Goal: Task Accomplishment & Management: Complete application form

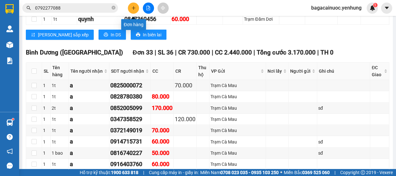
click at [133, 6] on icon "plus" at bounding box center [133, 8] width 4 height 4
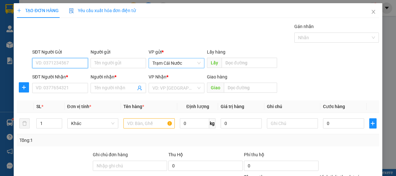
click at [187, 66] on span "Trạm Cái Nước" at bounding box center [177, 63] width 48 height 10
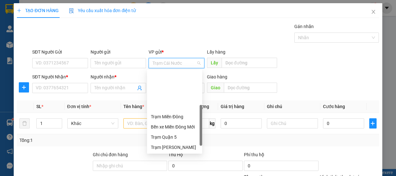
scroll to position [51, 0]
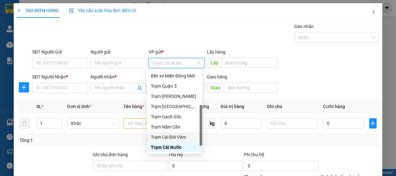
click at [177, 140] on div "Trạm Cái Đôi Vàm" at bounding box center [175, 137] width 48 height 7
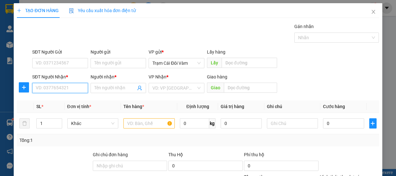
click at [44, 91] on input "SĐT Người Nhận *" at bounding box center [60, 88] width 56 height 10
type input "0835901109"
click at [103, 86] on input "Người nhận *" at bounding box center [115, 88] width 42 height 7
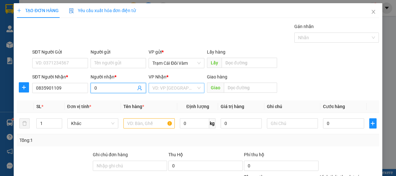
type input "0"
click at [156, 86] on input "search" at bounding box center [175, 88] width 44 height 10
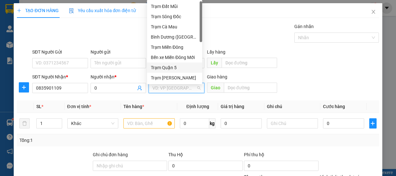
click at [163, 65] on div "Trạm Quận 5" at bounding box center [175, 67] width 48 height 7
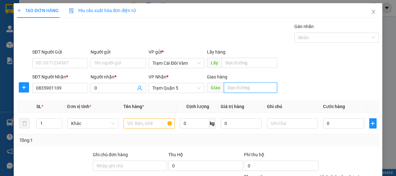
click at [253, 90] on input "text" at bounding box center [250, 88] width 53 height 10
type input "d"
type input "đnai"
type input "2"
click at [58, 120] on span "up" at bounding box center [59, 122] width 4 height 4
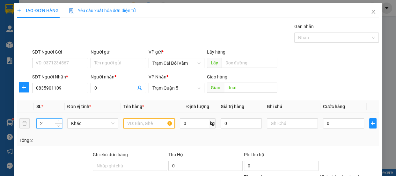
click at [135, 122] on input "text" at bounding box center [149, 123] width 51 height 10
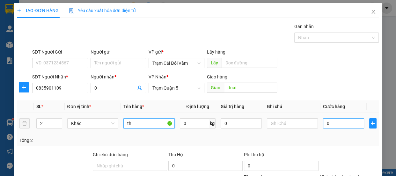
type input "th"
click at [331, 126] on input "0" at bounding box center [343, 123] width 41 height 10
type input "2"
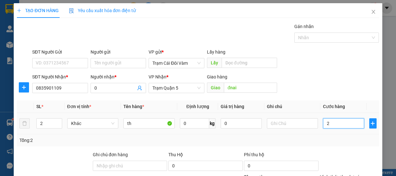
type input "22"
type input "220"
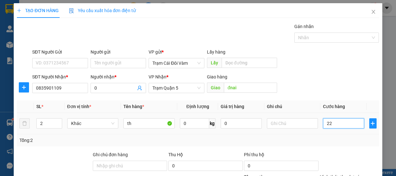
type input "220"
type input "220.000"
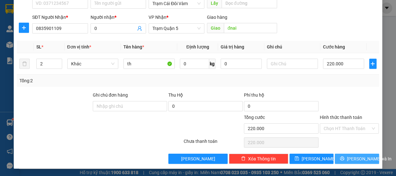
click at [353, 156] on span "[PERSON_NAME] và In" at bounding box center [369, 158] width 45 height 7
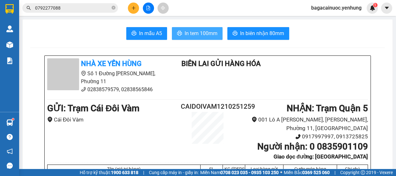
click at [198, 36] on span "In tem 100mm" at bounding box center [201, 33] width 33 height 8
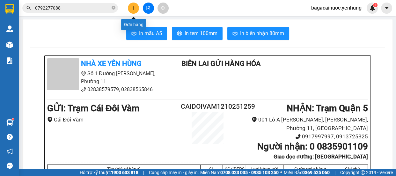
click at [132, 10] on icon "plus" at bounding box center [133, 8] width 4 height 4
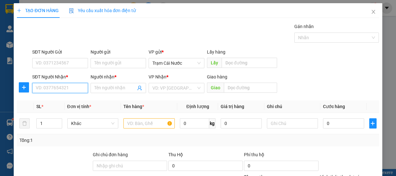
click at [64, 89] on input "SĐT Người Nhận *" at bounding box center [60, 88] width 56 height 10
type input "0949076976"
click at [54, 102] on div "0949076976 - NGHIA" at bounding box center [60, 100] width 48 height 7
type input "NGHIA"
type input "70.000"
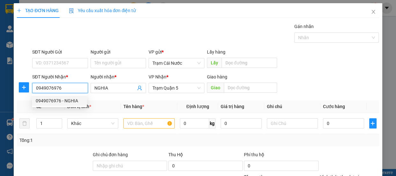
type input "70.000"
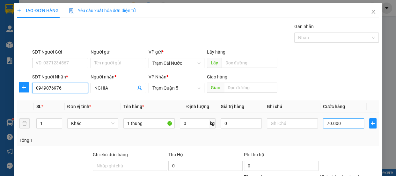
type input "0949076976"
click at [354, 124] on input "70.000" at bounding box center [343, 123] width 41 height 10
type input "0"
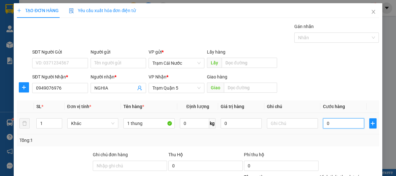
click at [323, 123] on input "0" at bounding box center [343, 123] width 41 height 10
type input "60"
type input "60.000"
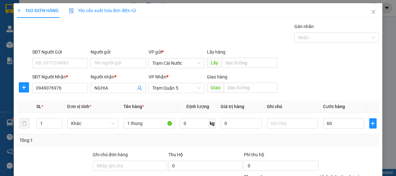
type input "60.000"
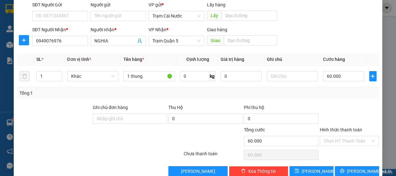
scroll to position [60, 0]
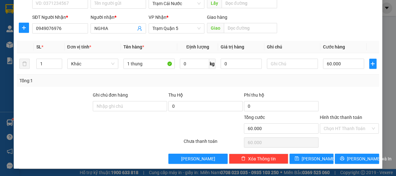
click at [336, 115] on label "Hình thức thanh toán" at bounding box center [341, 117] width 42 height 5
click at [336, 124] on input "Hình thức thanh toán" at bounding box center [347, 129] width 47 height 10
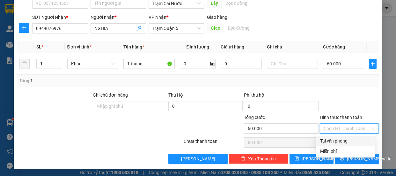
click at [331, 140] on div "Tại văn phòng" at bounding box center [345, 141] width 51 height 7
type input "0"
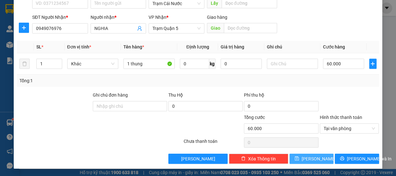
click at [311, 159] on span "[PERSON_NAME]" at bounding box center [319, 158] width 34 height 7
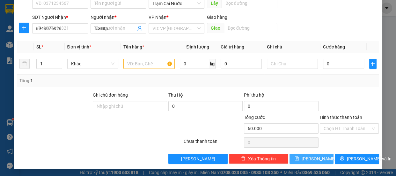
type input "0"
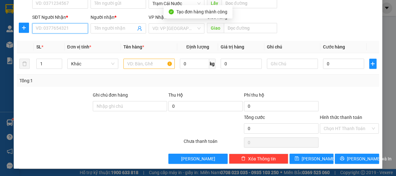
click at [71, 30] on input "SĐT Người Nhận *" at bounding box center [60, 28] width 56 height 10
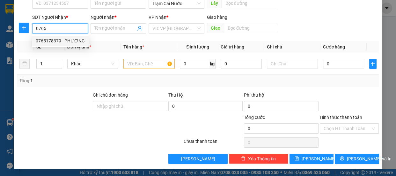
click at [65, 44] on div "0765178379 - PHƯỢNG" at bounding box center [60, 40] width 49 height 7
type input "0765178379"
type input "PHƯỢNG"
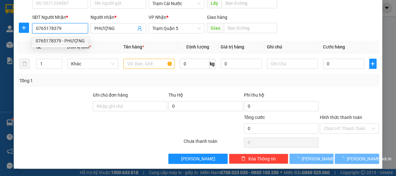
type input "70.000"
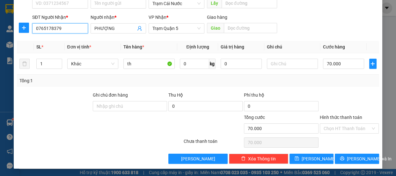
type input "0765178379"
click at [344, 117] on label "Hình thức thanh toán" at bounding box center [341, 117] width 42 height 5
click at [344, 124] on input "Hình thức thanh toán" at bounding box center [347, 129] width 47 height 10
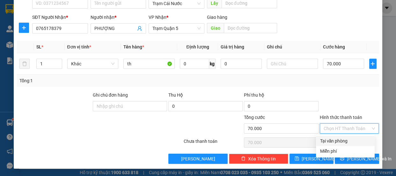
click at [344, 141] on div "Tại văn phòng" at bounding box center [345, 141] width 51 height 7
type input "0"
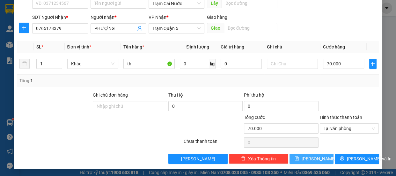
click at [316, 159] on button "[PERSON_NAME]" at bounding box center [312, 159] width 44 height 10
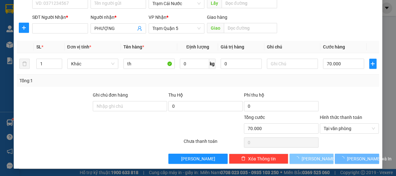
type input "0"
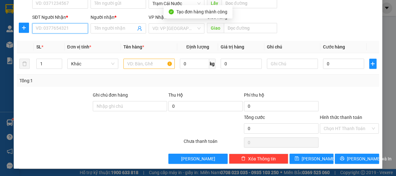
click at [63, 27] on input "SĐT Người Nhận *" at bounding box center [60, 28] width 56 height 10
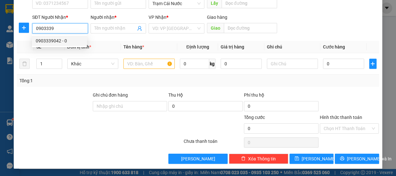
click at [57, 41] on div "0903339042 - 0" at bounding box center [60, 40] width 48 height 7
type input "0903339042"
type input "0"
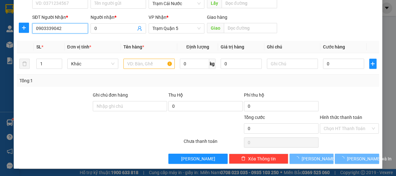
type input "80.000"
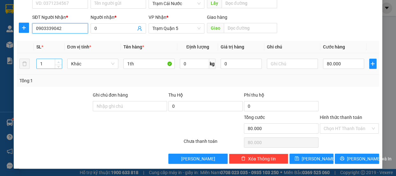
type input "0903339042"
type input "2"
click at [59, 60] on span "up" at bounding box center [59, 62] width 4 height 4
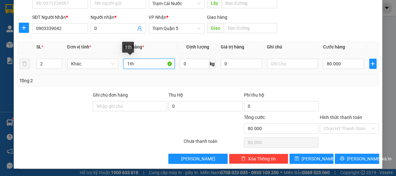
click at [127, 66] on input "1th" at bounding box center [149, 64] width 51 height 10
click at [128, 66] on input "1th" at bounding box center [149, 64] width 51 height 10
type input "2th"
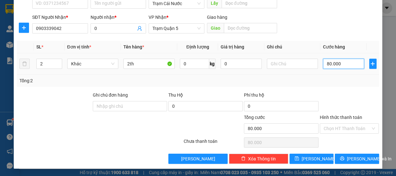
click at [339, 64] on input "80.000" at bounding box center [343, 64] width 41 height 10
type input "0"
type input "2"
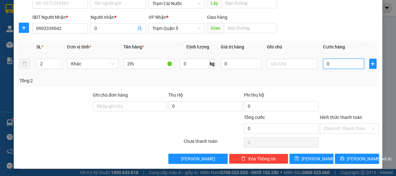
type input "2"
type input "02"
type input "20"
type input "0.200"
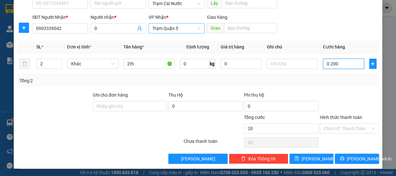
type input "200"
click at [327, 65] on input "0.200" at bounding box center [343, 64] width 41 height 10
type input "0.200"
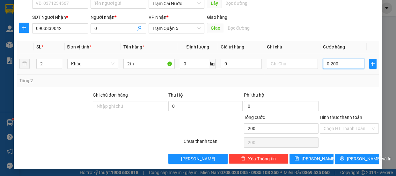
type input "20"
type input "020"
type input "2"
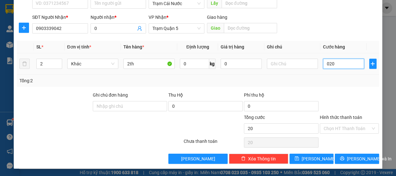
type input "02"
type input "0"
click at [323, 67] on input "0" at bounding box center [343, 64] width 41 height 10
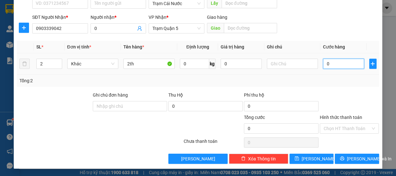
type input "20"
type input "200"
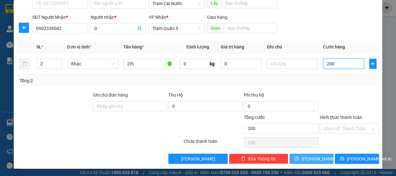
type input "200"
type input "200.000"
click at [312, 160] on span "[PERSON_NAME]" at bounding box center [319, 158] width 34 height 7
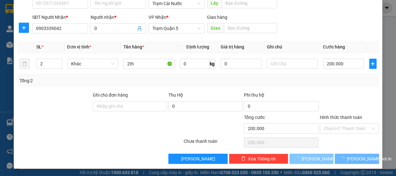
type input "0"
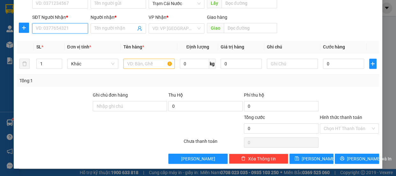
click at [70, 32] on input "SĐT Người Nhận *" at bounding box center [60, 28] width 56 height 10
click at [53, 42] on div "0908119399 - 0" at bounding box center [60, 40] width 48 height 7
type input "0908119399"
type input "0"
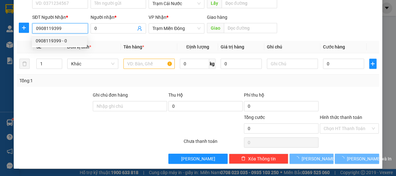
type input "80.000"
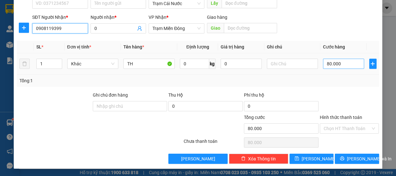
type input "0908119399"
click at [343, 65] on input "80.000" at bounding box center [343, 64] width 41 height 10
type input "0"
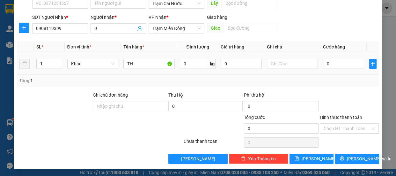
click at [321, 64] on td "0" at bounding box center [344, 63] width 46 height 21
click at [323, 64] on input "0" at bounding box center [343, 64] width 41 height 10
type input "70"
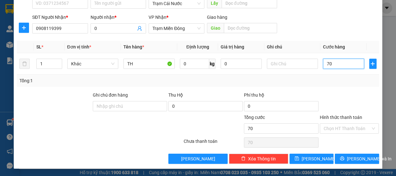
type input "70"
type input "70.000"
click at [342, 118] on label "Hình thức thanh toán" at bounding box center [341, 117] width 42 height 5
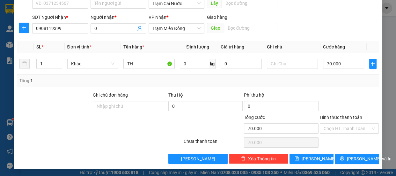
click at [342, 124] on input "Hình thức thanh toán" at bounding box center [347, 129] width 47 height 10
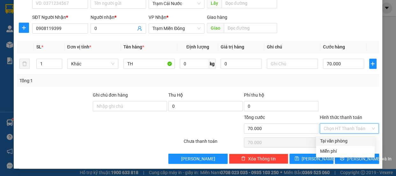
click at [338, 141] on div "Tại văn phòng" at bounding box center [345, 141] width 51 height 7
type input "0"
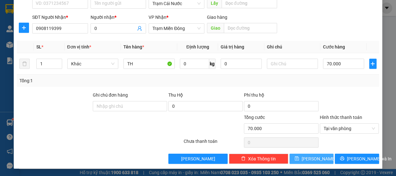
click at [319, 159] on button "[PERSON_NAME]" at bounding box center [312, 159] width 44 height 10
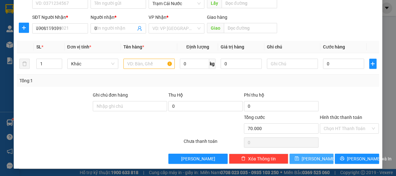
type input "0"
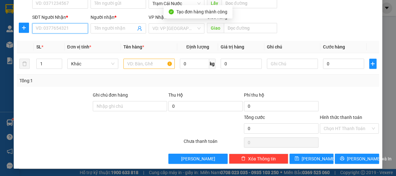
click at [65, 31] on input "SĐT Người Nhận *" at bounding box center [60, 28] width 56 height 10
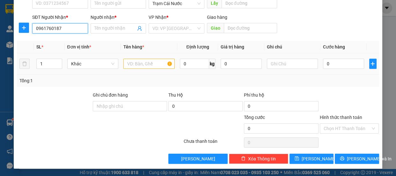
type input "0961760187"
click at [154, 66] on input "text" at bounding box center [149, 64] width 51 height 10
click at [115, 24] on span at bounding box center [119, 28] width 56 height 10
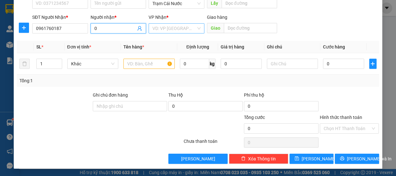
type input "0"
click at [169, 26] on input "search" at bounding box center [175, 29] width 44 height 10
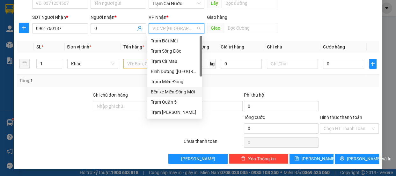
click at [184, 91] on div "Bến xe Miền Đông Mới" at bounding box center [175, 91] width 48 height 7
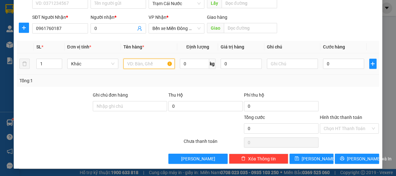
click at [137, 67] on input "text" at bounding box center [149, 64] width 51 height 10
type input "th"
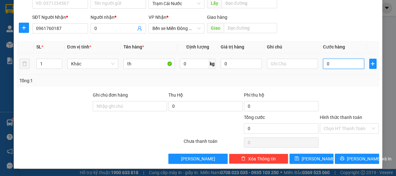
click at [329, 63] on input "0" at bounding box center [343, 64] width 41 height 10
type input "1"
type input "10"
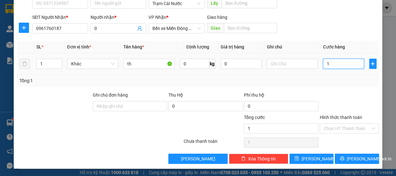
type input "10"
type input "100"
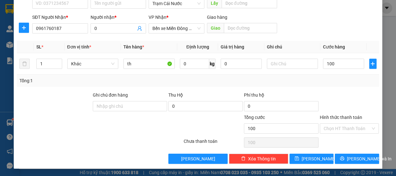
type input "100.000"
click at [306, 160] on button "[PERSON_NAME]" at bounding box center [312, 159] width 44 height 10
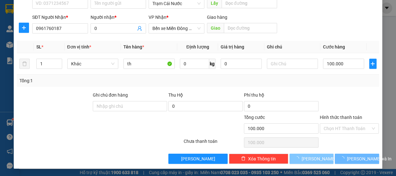
type input "0"
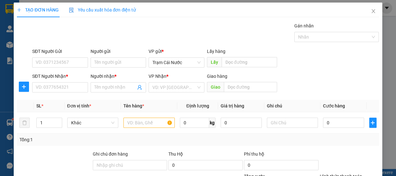
scroll to position [0, 0]
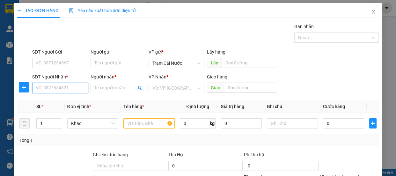
click at [64, 89] on input "SĐT Người Nhận *" at bounding box center [60, 88] width 56 height 10
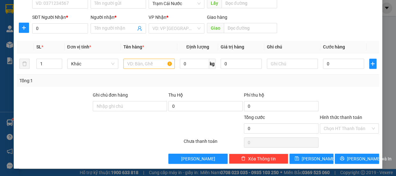
click at [53, 22] on div "SĐT Người Nhận *" at bounding box center [60, 19] width 56 height 10
drag, startPoint x: 51, startPoint y: 25, endPoint x: 51, endPoint y: 28, distance: 3.5
click at [51, 26] on input "0" at bounding box center [60, 28] width 56 height 10
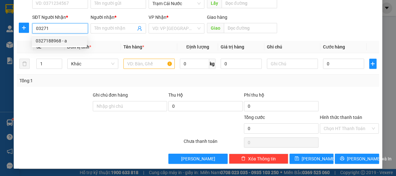
click at [61, 41] on div "0327188968 - a" at bounding box center [60, 40] width 48 height 7
type input "0327188968"
type input "a"
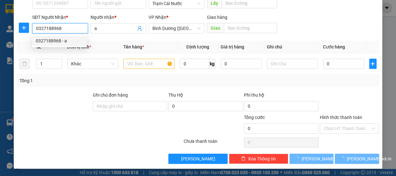
type input "60.000"
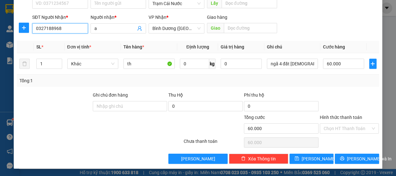
type input "0327188968"
click at [343, 118] on label "Hình thức thanh toán" at bounding box center [341, 117] width 42 height 5
click at [343, 124] on input "Hình thức thanh toán" at bounding box center [347, 129] width 47 height 10
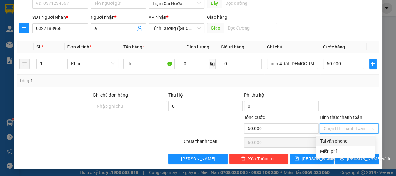
click at [334, 142] on div "Tại văn phòng" at bounding box center [345, 141] width 51 height 7
type input "0"
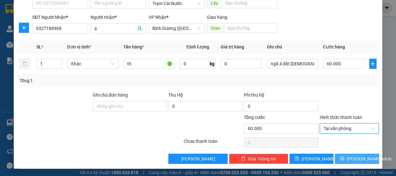
click at [352, 159] on span "[PERSON_NAME] và In" at bounding box center [369, 158] width 45 height 7
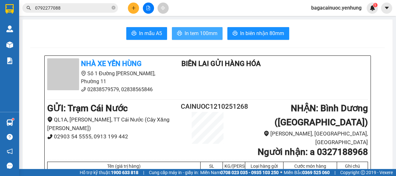
click at [193, 32] on span "In tem 100mm" at bounding box center [201, 33] width 33 height 8
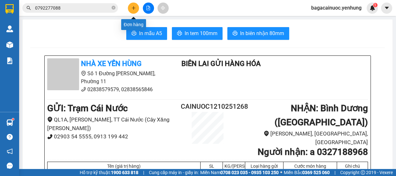
click at [133, 10] on button at bounding box center [133, 8] width 11 height 11
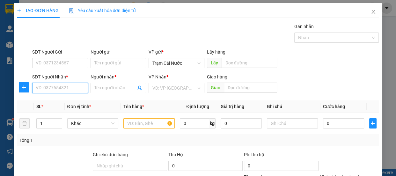
click at [58, 87] on input "SĐT Người Nhận *" at bounding box center [60, 88] width 56 height 10
click at [59, 101] on div "0912224271 - A" at bounding box center [60, 100] width 48 height 7
type input "0912224271"
type input "A"
type input "60.000"
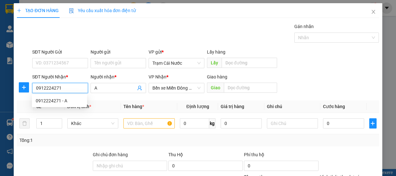
type input "60.000"
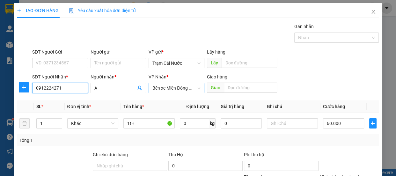
click at [192, 90] on span "Bến xe Miền Đông Mới" at bounding box center [177, 88] width 48 height 10
type input "0912224271"
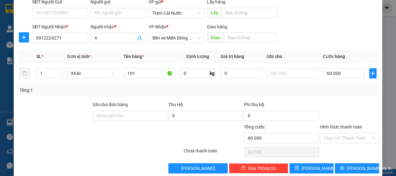
scroll to position [60, 0]
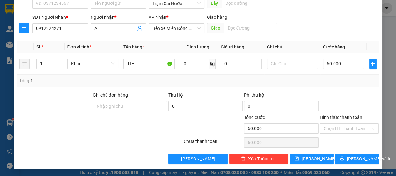
click at [345, 117] on label "Hình thức thanh toán" at bounding box center [341, 117] width 42 height 5
click at [345, 124] on input "Hình thức thanh toán" at bounding box center [347, 129] width 47 height 10
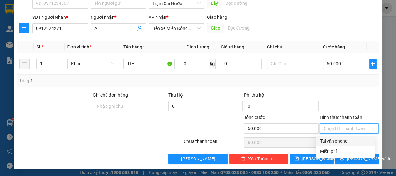
click at [342, 142] on div "Tại văn phòng" at bounding box center [345, 141] width 51 height 7
type input "0"
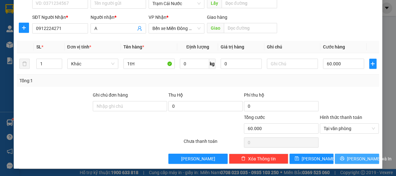
click at [349, 156] on span "[PERSON_NAME] và In" at bounding box center [369, 158] width 45 height 7
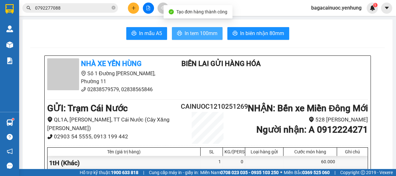
click at [197, 34] on span "In tem 100mm" at bounding box center [201, 33] width 33 height 8
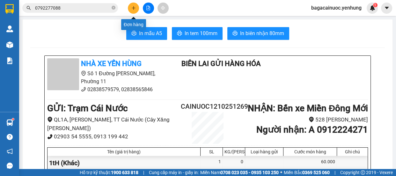
click at [133, 9] on icon "plus" at bounding box center [133, 8] width 4 height 4
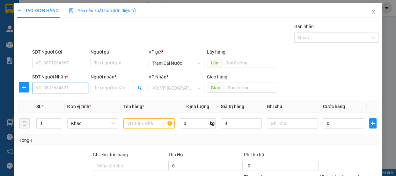
click at [51, 88] on input "SĐT Người Nhận *" at bounding box center [60, 88] width 56 height 10
click at [57, 103] on div "0392722344 - yến" at bounding box center [60, 100] width 48 height 7
type input "0392722344"
type input "yến"
type input "50.000"
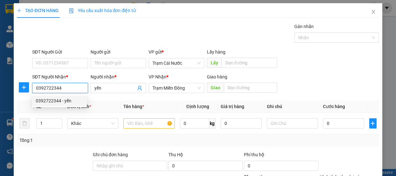
type input "50.000"
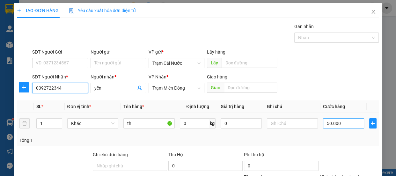
type input "0392722344"
click at [355, 123] on input "50.000" at bounding box center [343, 123] width 41 height 10
type input "0"
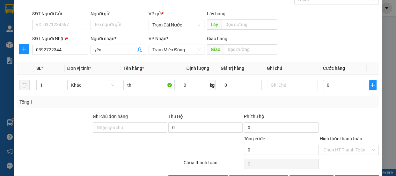
scroll to position [60, 0]
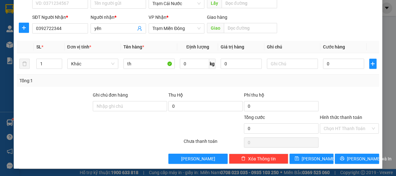
click at [348, 117] on label "Hình thức thanh toán" at bounding box center [341, 117] width 42 height 5
click at [348, 124] on input "Hình thức thanh toán" at bounding box center [347, 129] width 47 height 10
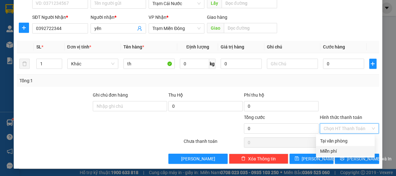
click at [338, 151] on div "Miễn phí" at bounding box center [345, 151] width 51 height 7
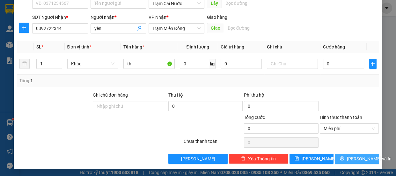
click at [352, 161] on span "[PERSON_NAME] và In" at bounding box center [369, 158] width 45 height 7
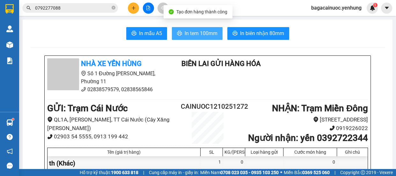
click at [190, 34] on span "In tem 100mm" at bounding box center [201, 33] width 33 height 8
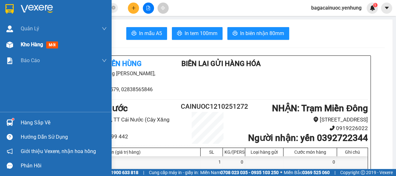
click at [42, 49] on div "Kho hàng mới" at bounding box center [64, 45] width 86 height 16
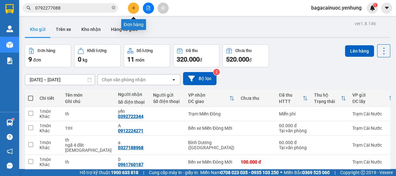
click at [134, 6] on icon "plus" at bounding box center [133, 8] width 0 height 4
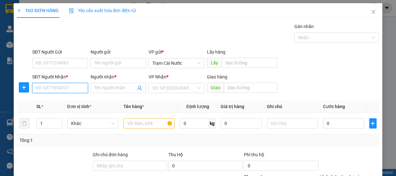
click at [63, 89] on input "SĐT Người Nhận *" at bounding box center [60, 88] width 56 height 10
type input "0932170274"
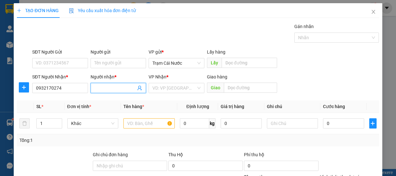
click at [120, 89] on input "Người nhận *" at bounding box center [115, 88] width 42 height 7
type input "0"
click at [163, 88] on input "search" at bounding box center [175, 88] width 44 height 10
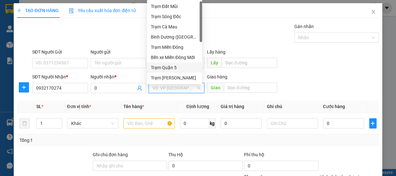
click at [168, 66] on div "Trạm Quận 5" at bounding box center [175, 67] width 48 height 7
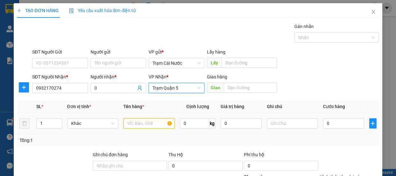
click at [142, 123] on input "text" at bounding box center [149, 123] width 51 height 10
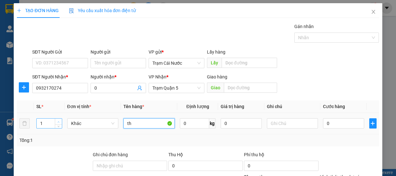
type input "th"
click at [57, 121] on icon "up" at bounding box center [58, 122] width 2 height 2
type input "3"
click at [57, 121] on icon "up" at bounding box center [58, 122] width 2 height 2
click at [124, 124] on input "th" at bounding box center [149, 123] width 51 height 10
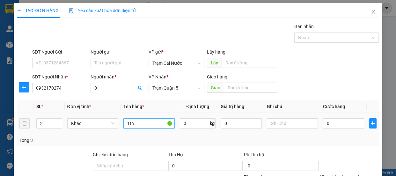
click at [149, 128] on input "1th" at bounding box center [149, 123] width 51 height 10
type input "1th+2 cục"
click at [342, 125] on input "0" at bounding box center [343, 123] width 41 height 10
type input "2"
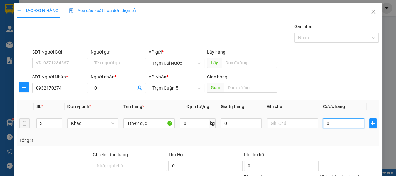
type input "2"
type input "25"
type input "250"
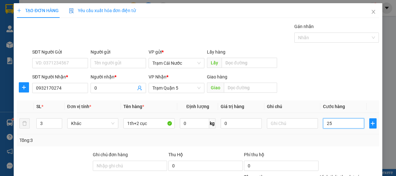
type input "250"
type input "250.000"
click at [349, 175] on label "Hình thức thanh toán" at bounding box center [341, 177] width 42 height 5
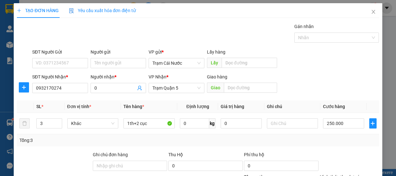
type input "0"
click at [192, 58] on span "Trạm Cái Nước" at bounding box center [177, 63] width 48 height 10
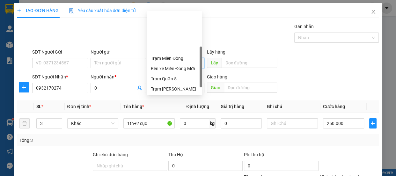
click at [182, 126] on div "Trạm Cái Đôi Vàm" at bounding box center [175, 129] width 48 height 7
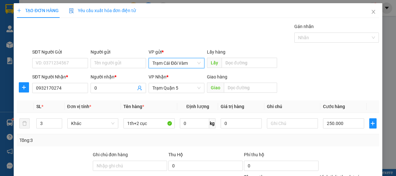
click at [351, 175] on label "Hình thức thanh toán" at bounding box center [341, 177] width 42 height 5
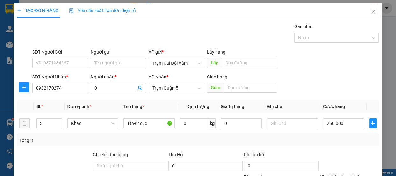
type input "1"
type input "0"
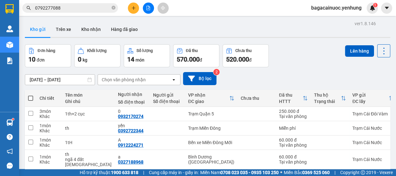
click at [131, 9] on icon "plus" at bounding box center [133, 8] width 4 height 4
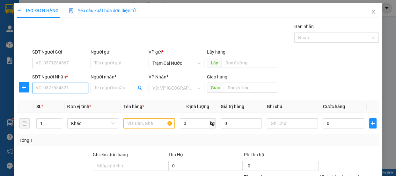
click at [79, 88] on input "SĐT Người Nhận *" at bounding box center [60, 88] width 56 height 10
click at [64, 101] on div "0946670674 - th" at bounding box center [60, 100] width 48 height 7
type input "0946670674"
type input "th"
type input "ngã 4 ga"
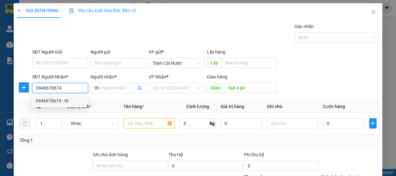
type input "80.000"
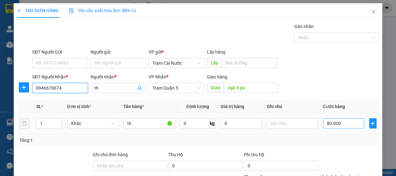
type input "0946670674"
click at [349, 123] on input "80.000" at bounding box center [343, 123] width 41 height 10
type input "="
type input "0"
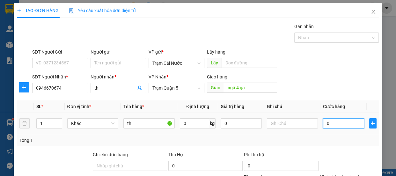
click at [323, 125] on input "0" at bounding box center [343, 123] width 41 height 10
type input "60"
type input "660"
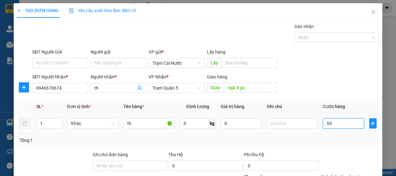
type input "660"
type input "60"
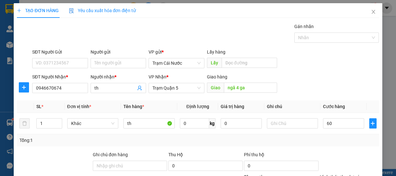
type input "60.000"
click at [349, 175] on label "Hình thức thanh toán" at bounding box center [341, 177] width 42 height 5
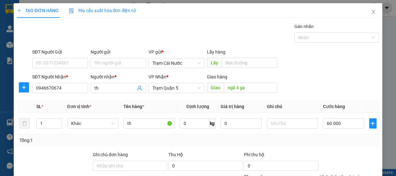
type input "0"
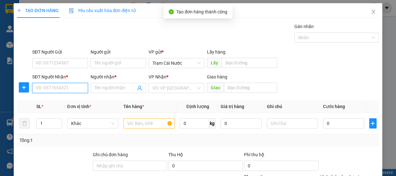
click at [66, 83] on input "SĐT Người Nhận *" at bounding box center [60, 88] width 56 height 10
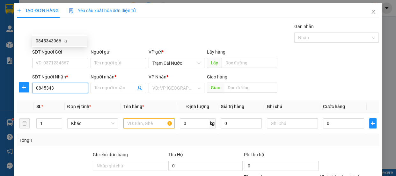
click at [59, 42] on div "0845343066 - a" at bounding box center [60, 40] width 48 height 7
type input "0845343066"
type input "a"
type input "ngã 3 thái lan"
type input "100.000"
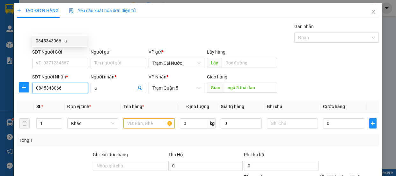
type input "100.000"
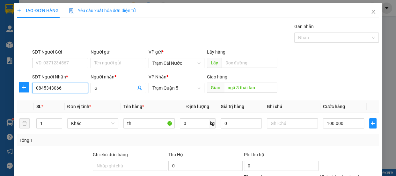
type input "0845343066"
click at [342, 175] on label "Hình thức thanh toán" at bounding box center [341, 177] width 42 height 5
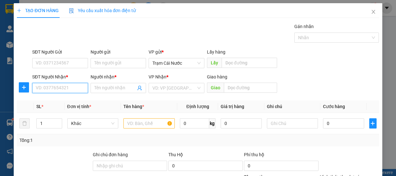
click at [55, 83] on input "SĐT Người Nhận *" at bounding box center [60, 88] width 56 height 10
click at [112, 85] on input "Người nhận *" at bounding box center [115, 88] width 42 height 7
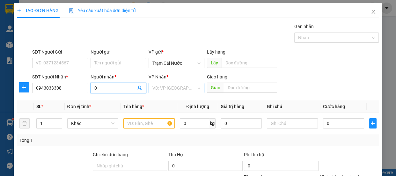
click at [167, 83] on input "search" at bounding box center [175, 88] width 44 height 10
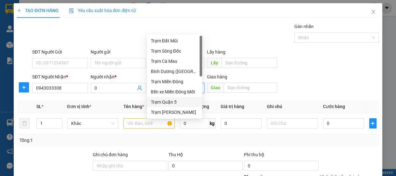
click at [175, 100] on div "Trạm Quận 5" at bounding box center [175, 102] width 48 height 7
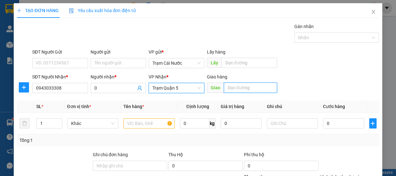
click at [249, 83] on input "text" at bounding box center [250, 88] width 53 height 10
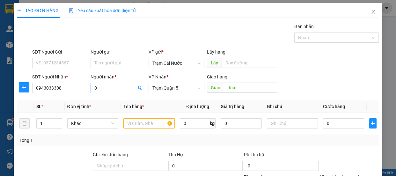
click at [108, 85] on input "0" at bounding box center [115, 88] width 42 height 7
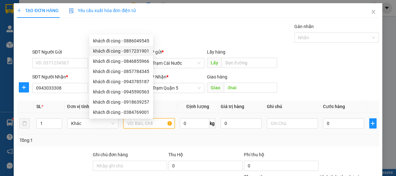
click at [162, 118] on input "text" at bounding box center [149, 123] width 51 height 10
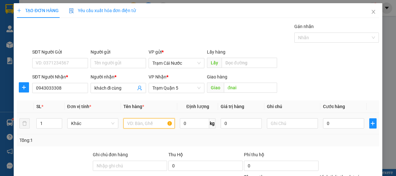
click at [161, 118] on input "text" at bounding box center [149, 123] width 51 height 10
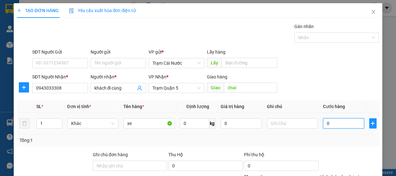
click at [341, 118] on input "0" at bounding box center [343, 123] width 41 height 10
click at [351, 175] on label "Hình thức thanh toán" at bounding box center [341, 177] width 42 height 5
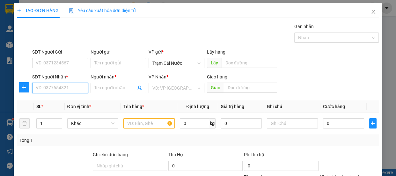
click at [60, 83] on input "SĐT Người Nhận *" at bounding box center [60, 88] width 56 height 10
click at [60, 83] on input "0" at bounding box center [60, 88] width 56 height 10
click at [62, 83] on input "0836" at bounding box center [60, 88] width 56 height 10
click at [74, 68] on div "0836901939 - thi" at bounding box center [60, 70] width 48 height 7
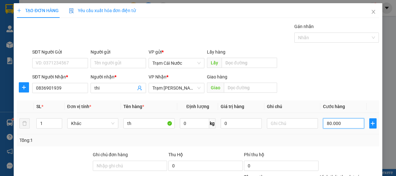
click at [357, 118] on input "80.000" at bounding box center [343, 123] width 41 height 10
click at [323, 118] on input "0" at bounding box center [343, 123] width 41 height 10
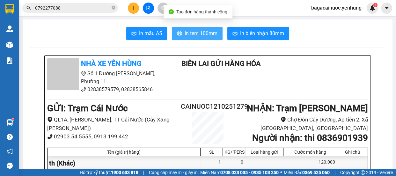
click at [180, 34] on icon "printer" at bounding box center [179, 33] width 5 height 5
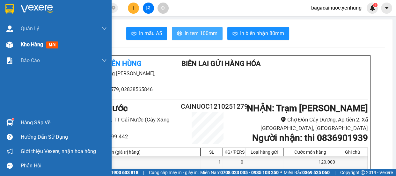
click at [31, 43] on span "Kho hàng" at bounding box center [32, 44] width 22 height 6
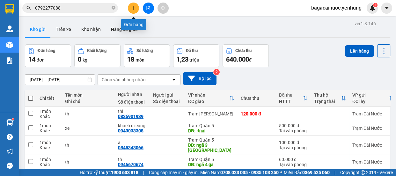
click at [134, 9] on icon "plus" at bounding box center [133, 8] width 4 height 4
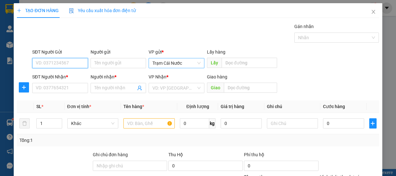
click at [192, 66] on span "Trạm Cái Nước" at bounding box center [177, 63] width 48 height 10
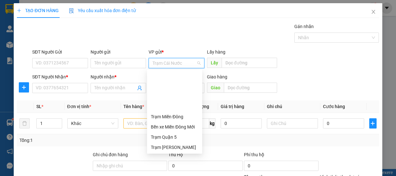
click at [179, 154] on div "Trạm [GEOGRAPHIC_DATA]" at bounding box center [175, 157] width 48 height 7
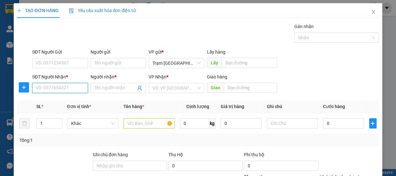
click at [78, 87] on input "SĐT Người Nhận *" at bounding box center [60, 88] width 56 height 10
click at [65, 92] on input "SĐT Người Nhận *" at bounding box center [60, 88] width 56 height 10
click at [56, 104] on div "0908604359 - 0" at bounding box center [59, 101] width 55 height 10
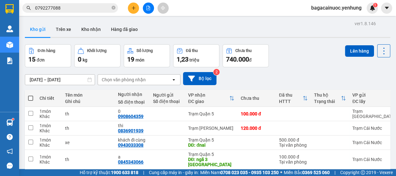
click at [29, 97] on span at bounding box center [30, 98] width 5 height 5
click at [31, 95] on input "checkbox" at bounding box center [31, 95] width 0 height 0
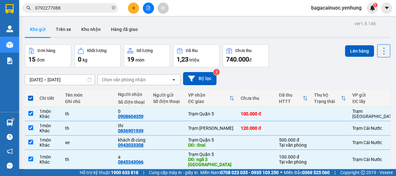
click at [356, 57] on div "Lên hàng" at bounding box center [367, 55] width 45 height 23
click at [358, 50] on button "Lên hàng" at bounding box center [359, 50] width 29 height 11
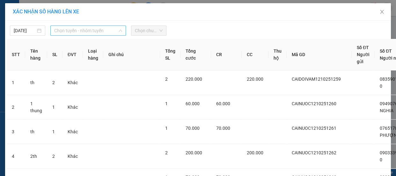
click at [111, 33] on span "Chọn tuyến - nhóm tuyến" at bounding box center [88, 31] width 68 height 10
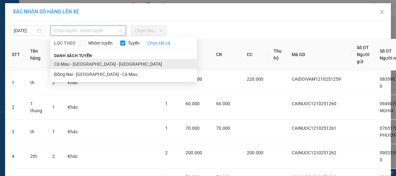
click at [89, 68] on li "Cà Mau - [GEOGRAPHIC_DATA] - [GEOGRAPHIC_DATA]" at bounding box center [123, 64] width 147 height 10
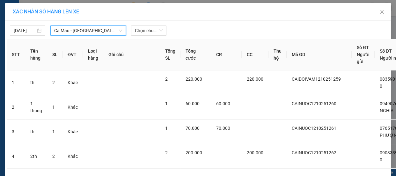
click at [163, 32] on div "Chọn chuyến" at bounding box center [148, 31] width 35 height 10
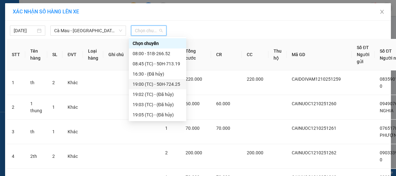
click at [167, 85] on div "19:00 (TC) - 50H-724.25" at bounding box center [158, 84] width 50 height 7
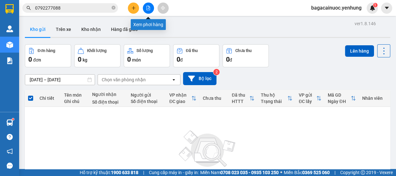
click at [149, 9] on icon "file-add" at bounding box center [148, 8] width 4 height 4
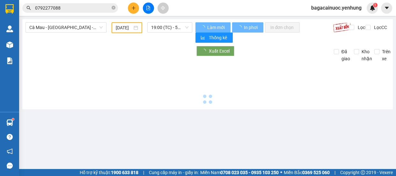
click at [148, 9] on icon "file-add" at bounding box center [149, 8] width 4 height 4
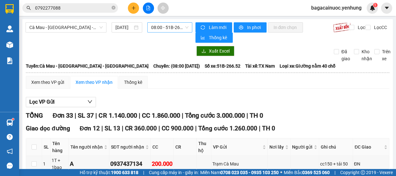
click at [166, 29] on span "08:00 - 51B-266.52" at bounding box center [169, 28] width 37 height 10
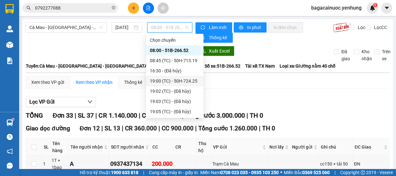
click at [177, 82] on div "19:00 (TC) - 50H-724.25" at bounding box center [175, 81] width 50 height 7
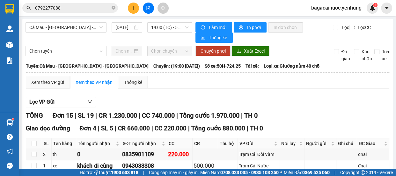
click at [394, 174] on footer "Hỗ trợ kỹ thuật: 1900 633 818 | Cung cấp máy in - giấy in: [GEOGRAPHIC_DATA] 07…" at bounding box center [198, 172] width 396 height 7
click at [136, 10] on button at bounding box center [133, 8] width 11 height 11
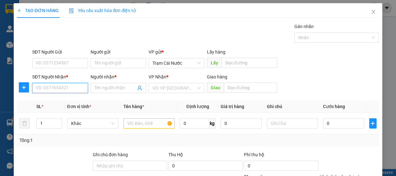
click at [60, 85] on input "SĐT Người Nhận *" at bounding box center [60, 88] width 56 height 10
click at [54, 101] on div "0912224271 - A" at bounding box center [60, 100] width 48 height 7
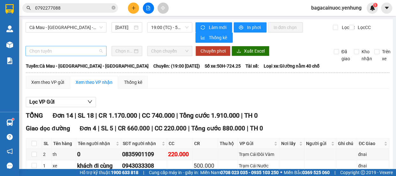
click at [40, 47] on span "Chọn tuyến" at bounding box center [65, 51] width 73 height 10
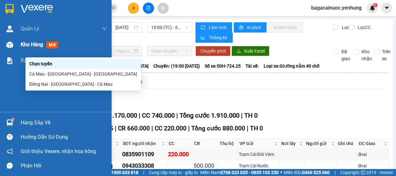
click at [25, 41] on span "Kho hàng" at bounding box center [32, 44] width 22 height 6
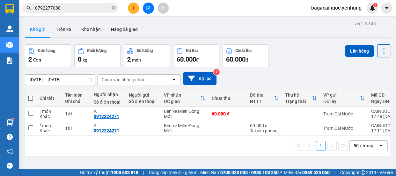
drag, startPoint x: 304, startPoint y: 101, endPoint x: 317, endPoint y: 104, distance: 13.6
drag, startPoint x: 317, startPoint y: 104, endPoint x: 380, endPoint y: 138, distance: 71.6
drag, startPoint x: 380, startPoint y: 138, endPoint x: 192, endPoint y: 161, distance: 190.0
click at [192, 161] on div "ver 1.8.146 Kho gửi Trên xe Kho nhận Hàng đã giao Đơn hàng 2 đơn Khối lượng 0 k…" at bounding box center [207, 107] width 371 height 176
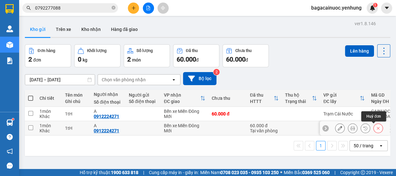
click at [376, 129] on icon at bounding box center [378, 128] width 4 height 4
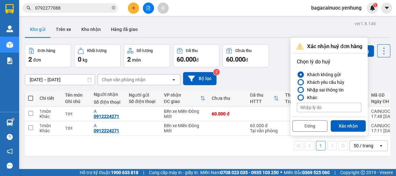
click at [300, 89] on div at bounding box center [301, 90] width 4 height 4
click at [297, 90] on input "Nhập sai thông tin" at bounding box center [297, 90] width 0 height 0
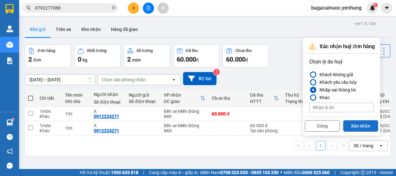
click at [351, 125] on button "Xác nhận" at bounding box center [360, 125] width 35 height 11
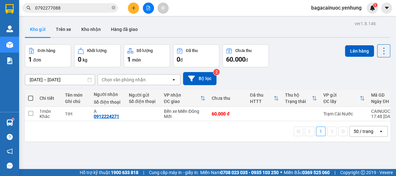
click at [28, 99] on span at bounding box center [30, 98] width 5 height 5
click at [31, 95] on input "checkbox" at bounding box center [31, 95] width 0 height 0
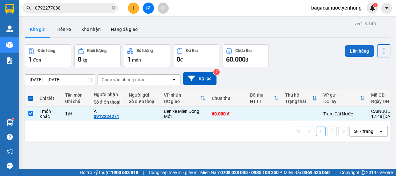
click at [350, 53] on button "Lên hàng" at bounding box center [359, 50] width 29 height 11
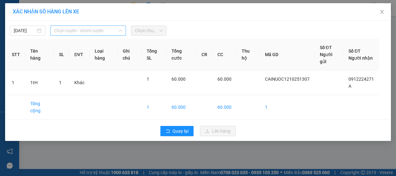
click at [108, 30] on span "Chọn tuyến - nhóm tuyến" at bounding box center [88, 31] width 68 height 10
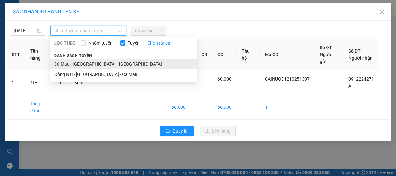
click at [88, 62] on li "Cà Mau - [GEOGRAPHIC_DATA] - [GEOGRAPHIC_DATA]" at bounding box center [123, 64] width 147 height 10
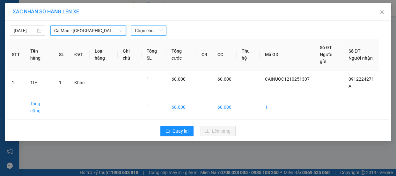
click at [149, 34] on span "Chọn chuyến" at bounding box center [149, 31] width 28 height 10
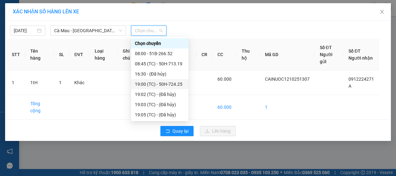
click at [160, 86] on div "19:00 (TC) - 50H-724.25" at bounding box center [160, 84] width 50 height 7
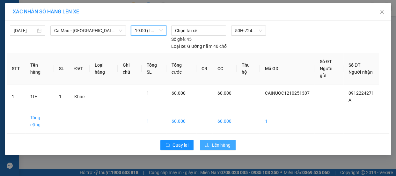
click at [221, 142] on span "Lên hàng" at bounding box center [221, 145] width 19 height 7
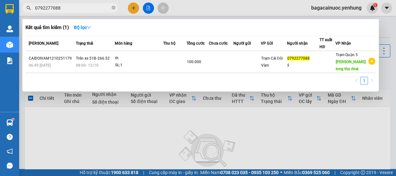
click at [89, 12] on span "0792277088" at bounding box center [70, 8] width 96 height 10
click at [90, 7] on input "0792277088" at bounding box center [72, 7] width 75 height 7
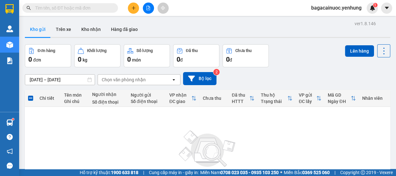
click at [121, 124] on div "Không có đơn hàng nào. Bạn thử điều chỉnh lại bộ lọc nhé!" at bounding box center [207, 157] width 359 height 96
click at [148, 6] on icon "file-add" at bounding box center [149, 8] width 4 height 4
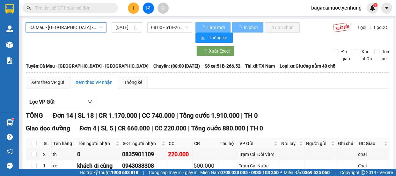
click at [87, 26] on span "Cà Mau - [GEOGRAPHIC_DATA] - [GEOGRAPHIC_DATA]" at bounding box center [65, 28] width 73 height 10
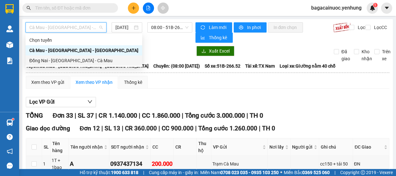
click at [66, 60] on div "Đồng Nai - [GEOGRAPHIC_DATA] - Cà Mau" at bounding box center [83, 60] width 109 height 7
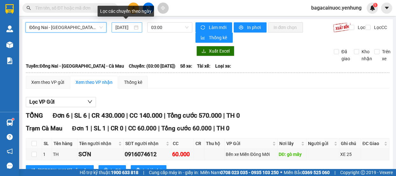
click at [118, 29] on input "[DATE]" at bounding box center [124, 27] width 17 height 7
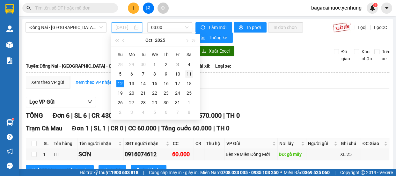
click at [187, 73] on div "11" at bounding box center [189, 74] width 8 height 8
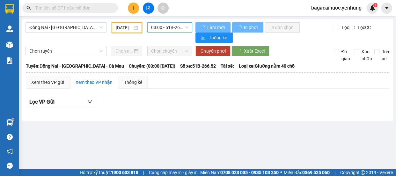
click at [174, 28] on span "03:00 - 51B-266.52" at bounding box center [169, 28] width 37 height 10
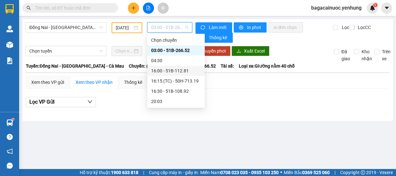
click at [172, 70] on div "16:00 - 51B-112.81" at bounding box center [176, 70] width 50 height 7
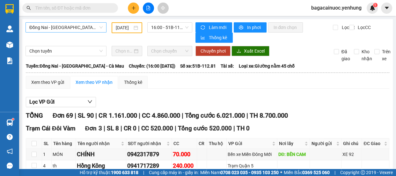
drag, startPoint x: 393, startPoint y: 7, endPoint x: 99, endPoint y: 27, distance: 294.0
click at [99, 27] on span "Đồng Nai - [GEOGRAPHIC_DATA] - Cà Mau" at bounding box center [65, 28] width 73 height 10
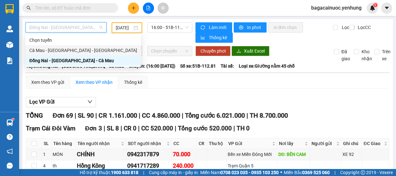
click at [74, 51] on div "Cà Mau - [GEOGRAPHIC_DATA] - [GEOGRAPHIC_DATA]" at bounding box center [83, 50] width 108 height 7
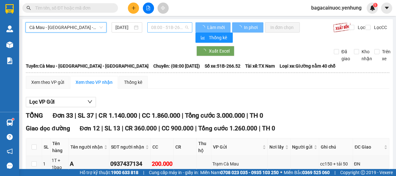
click at [181, 28] on span "08:00 - 51B-266.52" at bounding box center [169, 28] width 37 height 10
click at [178, 29] on span "08:00 - 51B-266.52" at bounding box center [169, 28] width 37 height 10
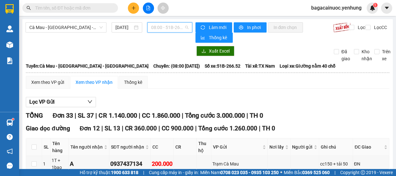
click at [174, 25] on span "08:00 - 51B-266.52" at bounding box center [169, 28] width 37 height 10
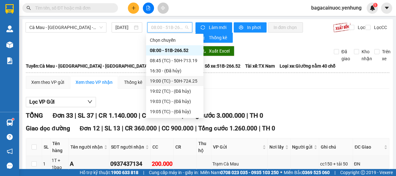
click at [181, 83] on div "19:00 (TC) - 50H-724.25" at bounding box center [175, 81] width 50 height 7
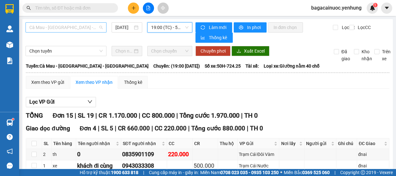
click at [91, 30] on span "Cà Mau - [GEOGRAPHIC_DATA] - [GEOGRAPHIC_DATA]" at bounding box center [65, 28] width 73 height 10
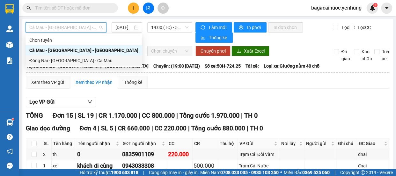
click at [74, 61] on div "Đồng Nai - [GEOGRAPHIC_DATA] - Cà Mau" at bounding box center [83, 60] width 109 height 7
